Goal: Find specific page/section: Find specific page/section

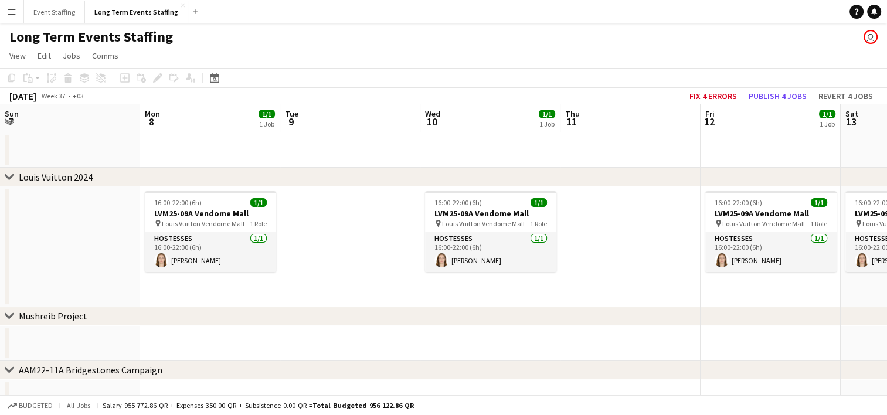
scroll to position [0, 416]
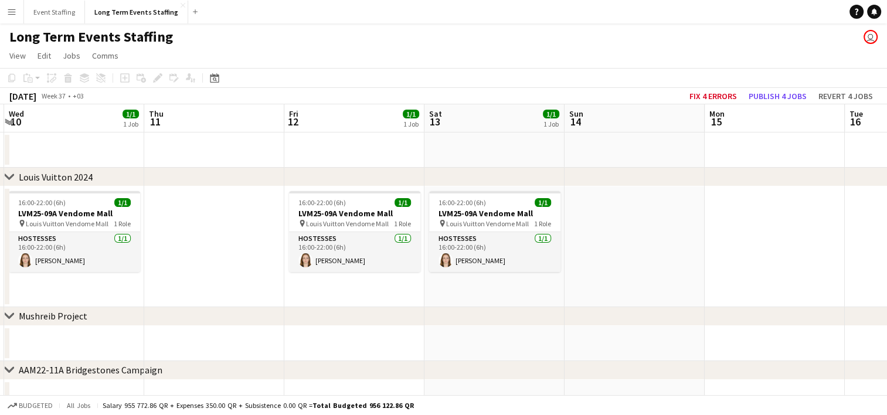
click at [7, 11] on app-icon "Menu" at bounding box center [11, 11] width 9 height 9
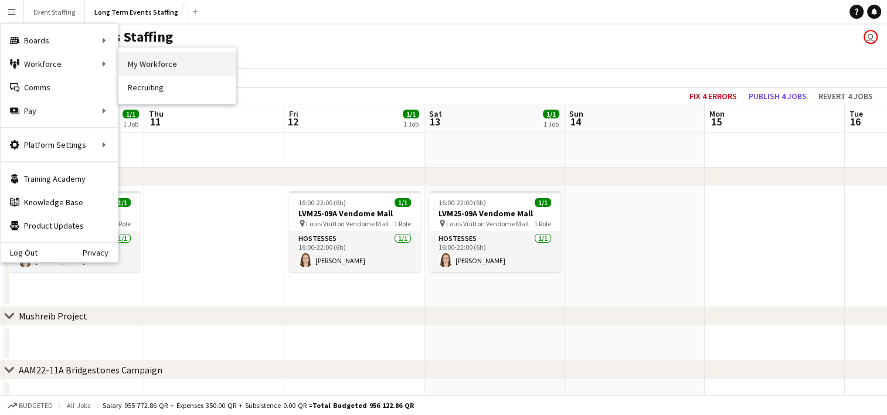
click at [150, 65] on link "My Workforce" at bounding box center [176, 63] width 117 height 23
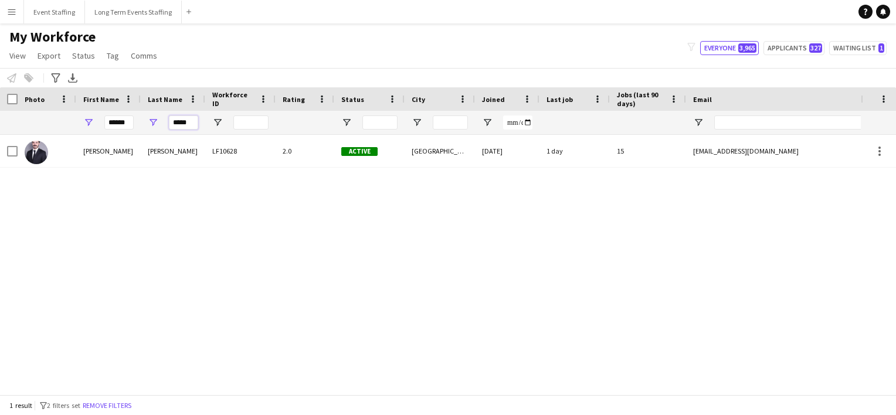
drag, startPoint x: 196, startPoint y: 124, endPoint x: 78, endPoint y: 98, distance: 121.2
click at [78, 98] on div "Workforce Details Photo First Name" at bounding box center [720, 110] width 1441 height 47
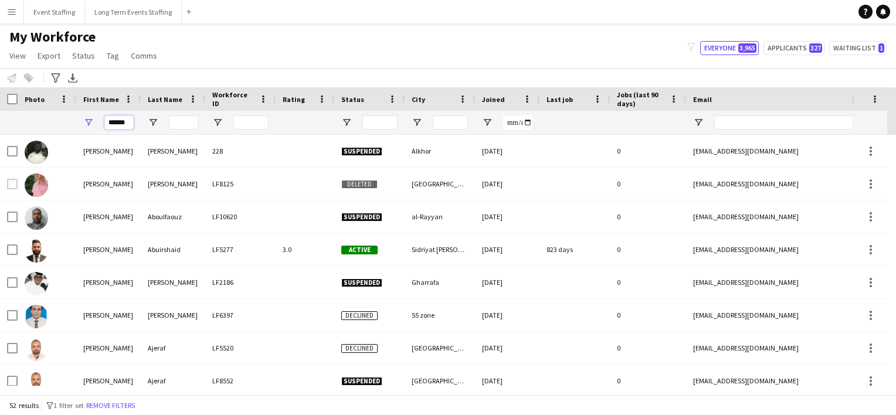
drag, startPoint x: 131, startPoint y: 122, endPoint x: 38, endPoint y: 103, distance: 95.7
click at [38, 103] on div "Workforce Details Photo First Name" at bounding box center [720, 110] width 1441 height 47
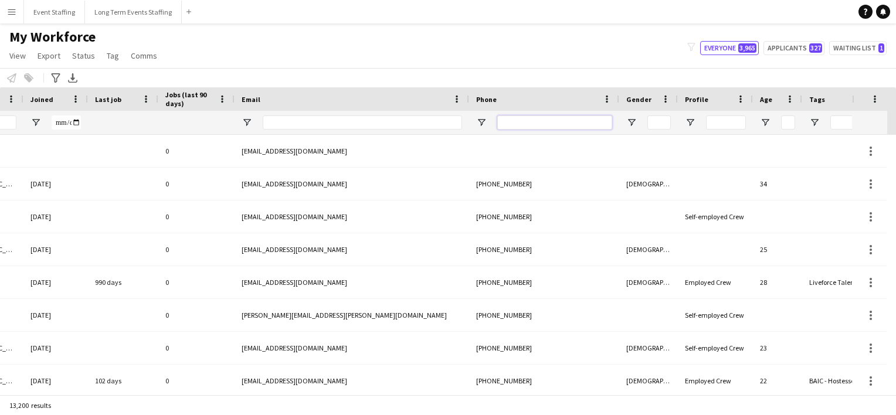
click at [573, 121] on input "Phone Filter Input" at bounding box center [554, 122] width 115 height 14
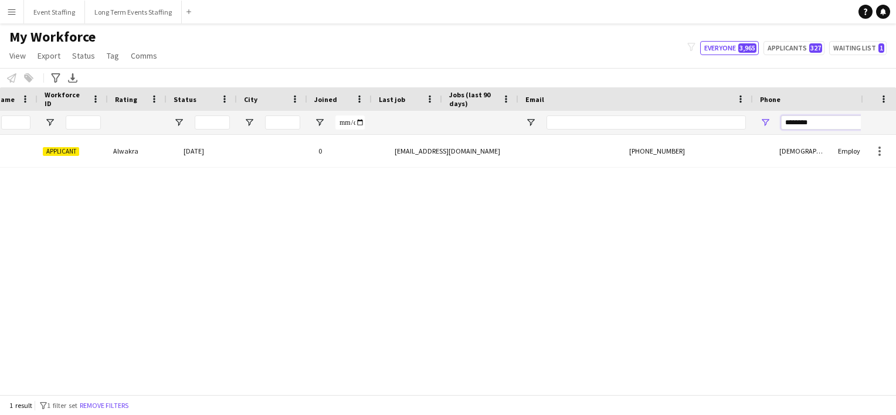
scroll to position [0, 154]
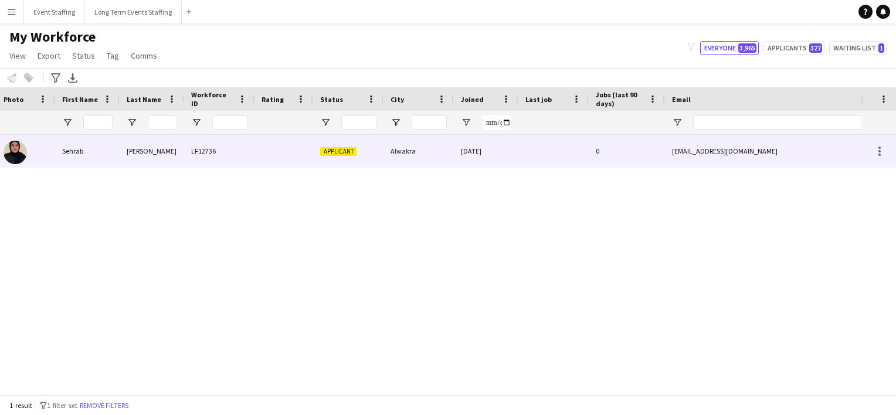
type input "********"
click at [17, 157] on img at bounding box center [15, 152] width 23 height 23
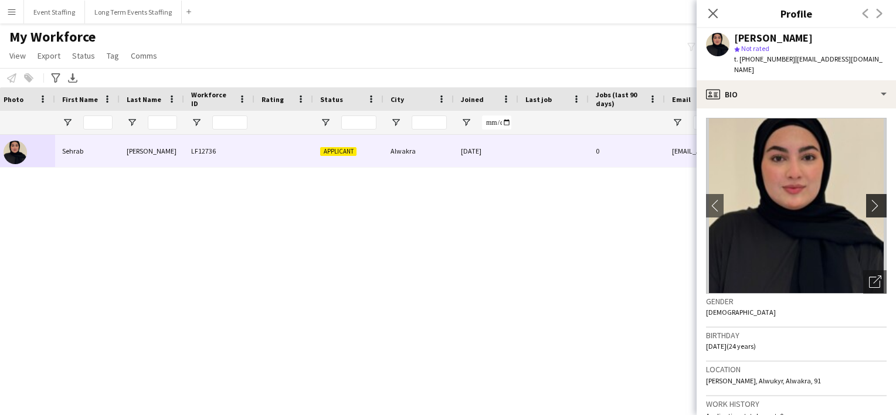
click at [869, 199] on app-icon "chevron-right" at bounding box center [878, 205] width 18 height 12
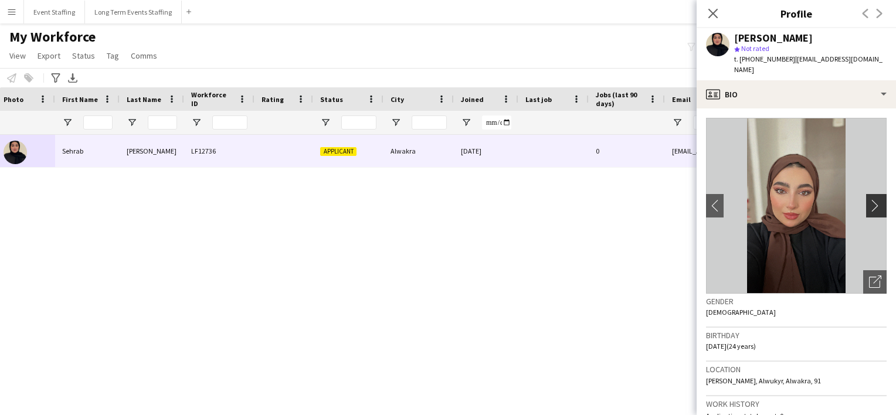
click at [869, 199] on app-icon "chevron-right" at bounding box center [878, 205] width 18 height 12
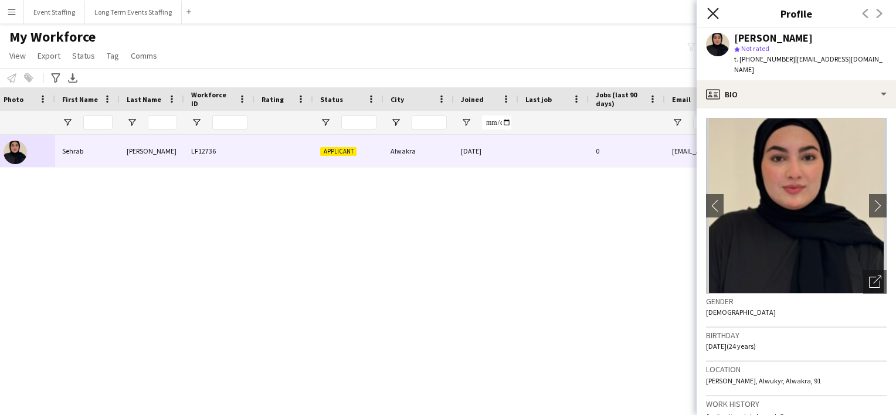
click at [710, 13] on icon "Close pop-in" at bounding box center [712, 13] width 11 height 11
